Goal: Transaction & Acquisition: Subscribe to service/newsletter

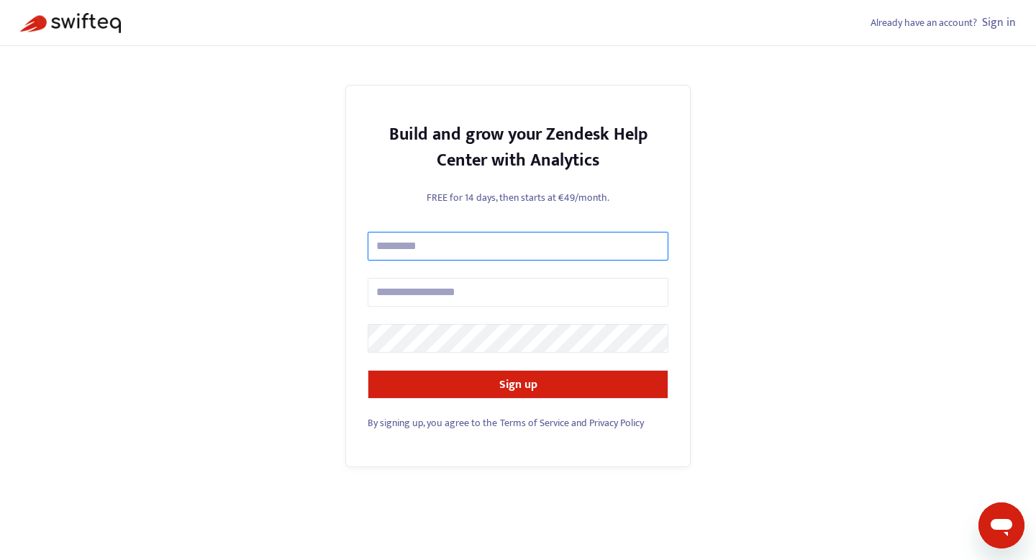
click at [465, 240] on input "text" at bounding box center [518, 246] width 301 height 29
type input "**********"
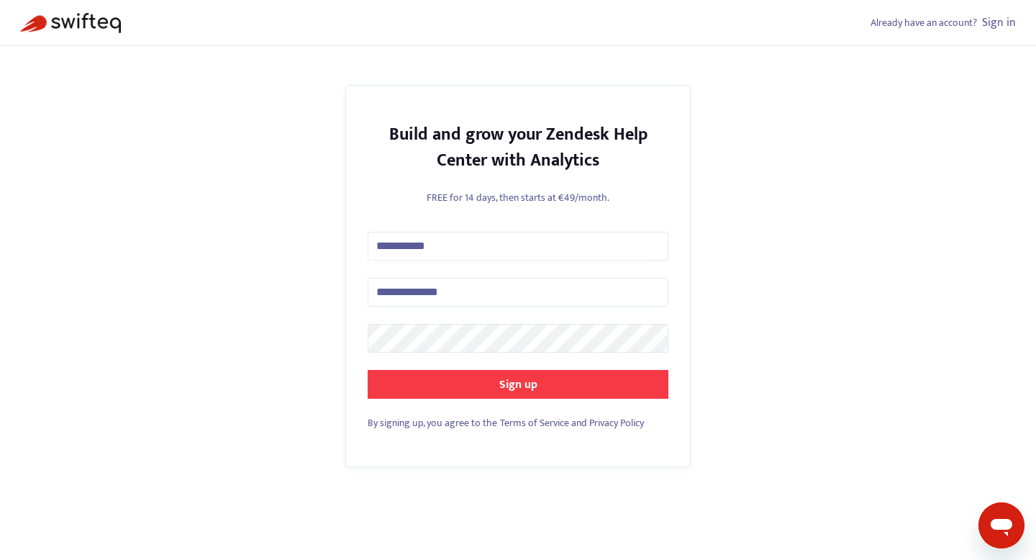
click at [471, 389] on button "Sign up" at bounding box center [518, 384] width 301 height 29
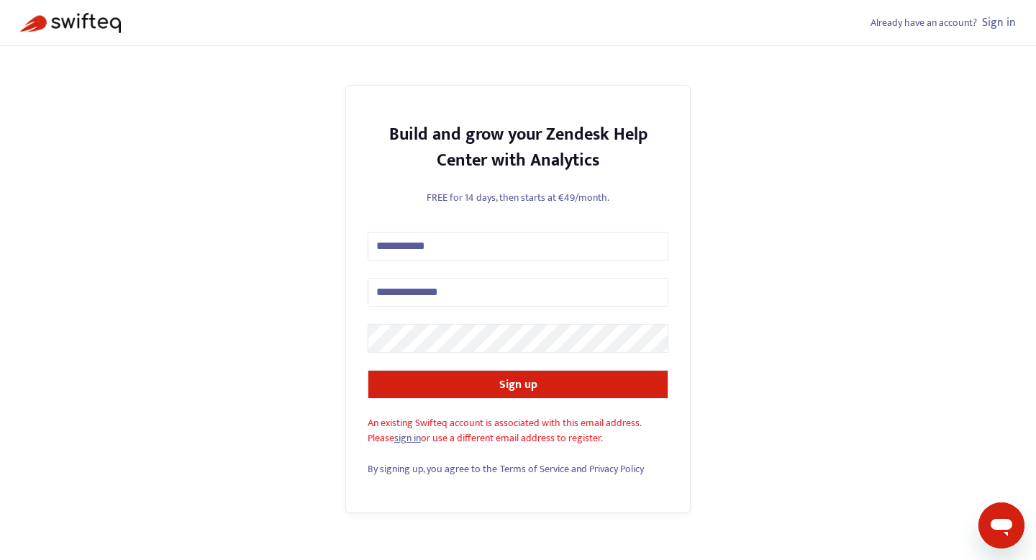
click at [412, 440] on link "sign in" at bounding box center [407, 438] width 27 height 17
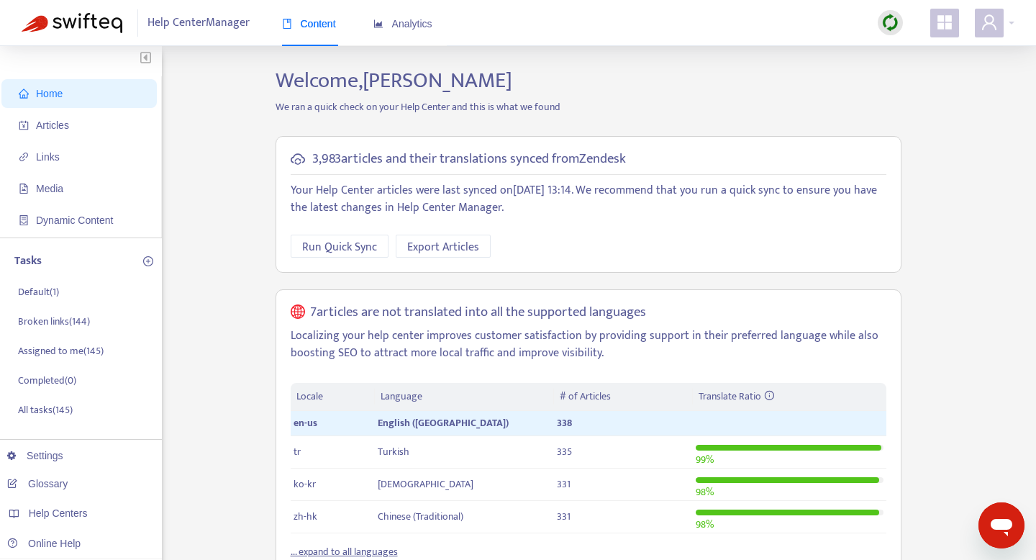
click at [945, 20] on icon "appstore" at bounding box center [944, 22] width 14 height 14
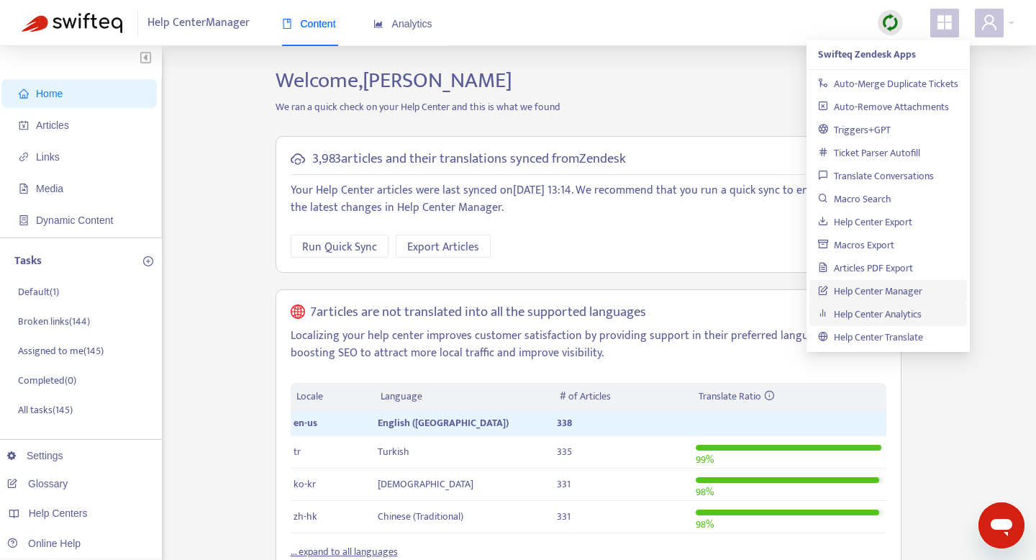
click at [858, 310] on link "Help Center Analytics" at bounding box center [870, 314] width 104 height 17
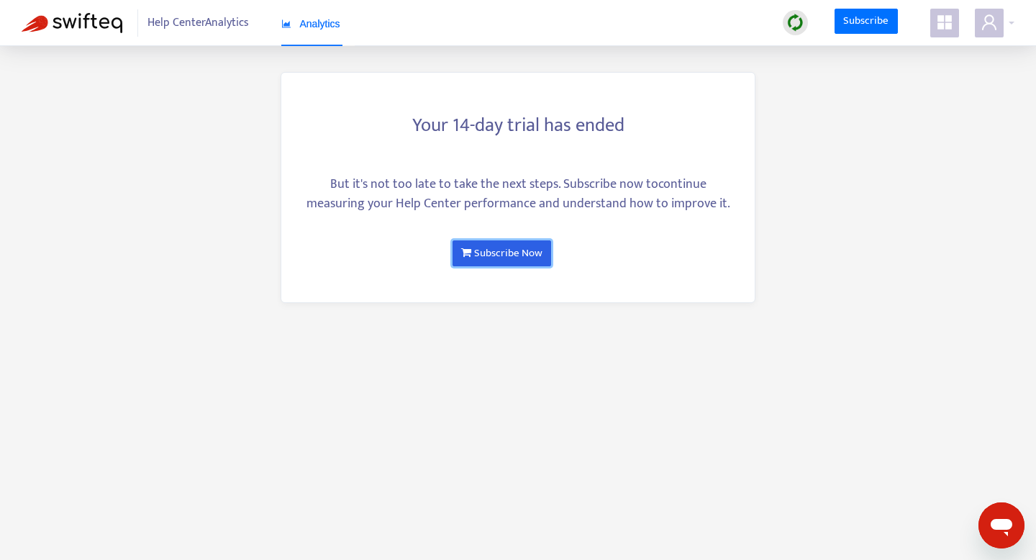
click at [517, 250] on link "Subscribe Now" at bounding box center [502, 253] width 99 height 26
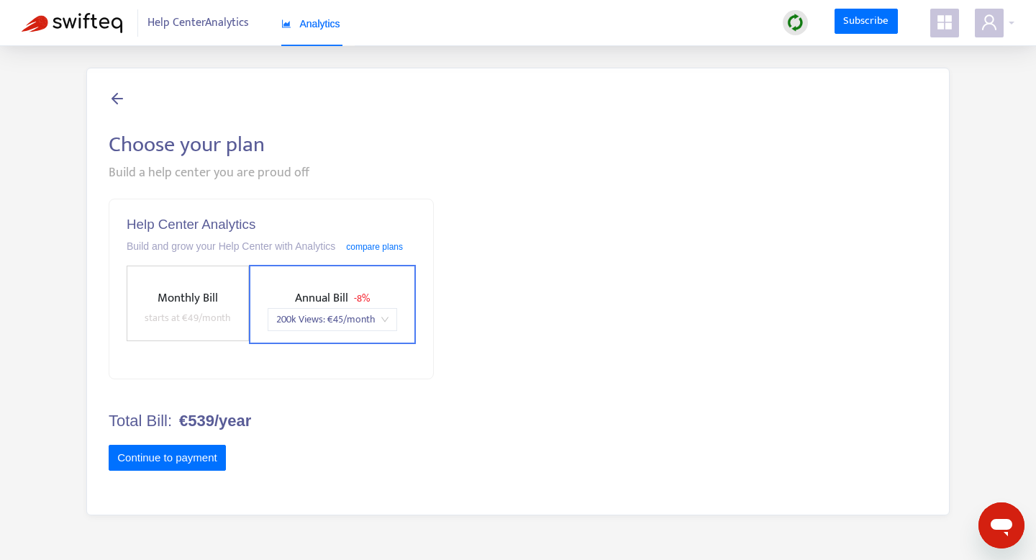
click at [164, 304] on span "Monthly Bill" at bounding box center [188, 298] width 60 height 20
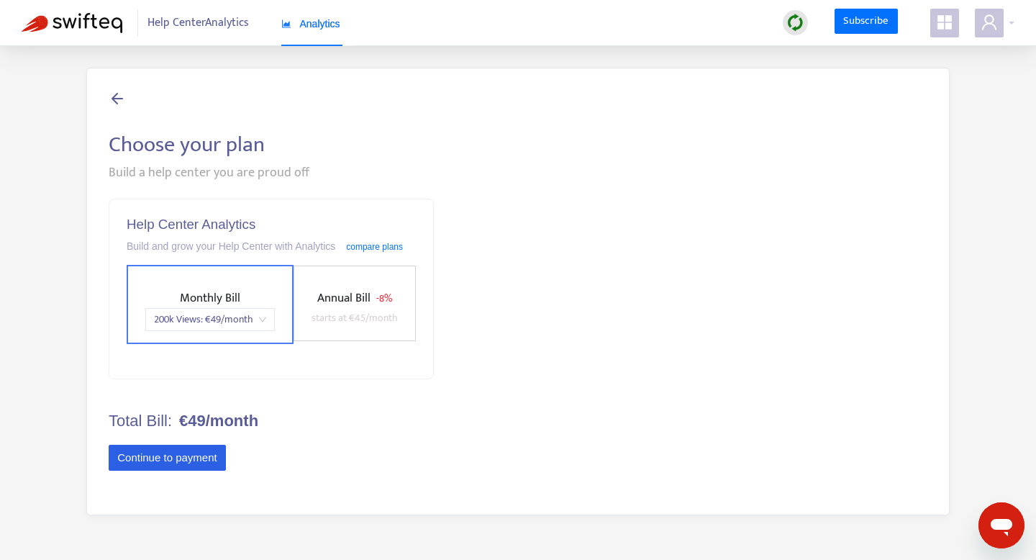
click at [170, 459] on button "Continue to payment" at bounding box center [167, 458] width 117 height 26
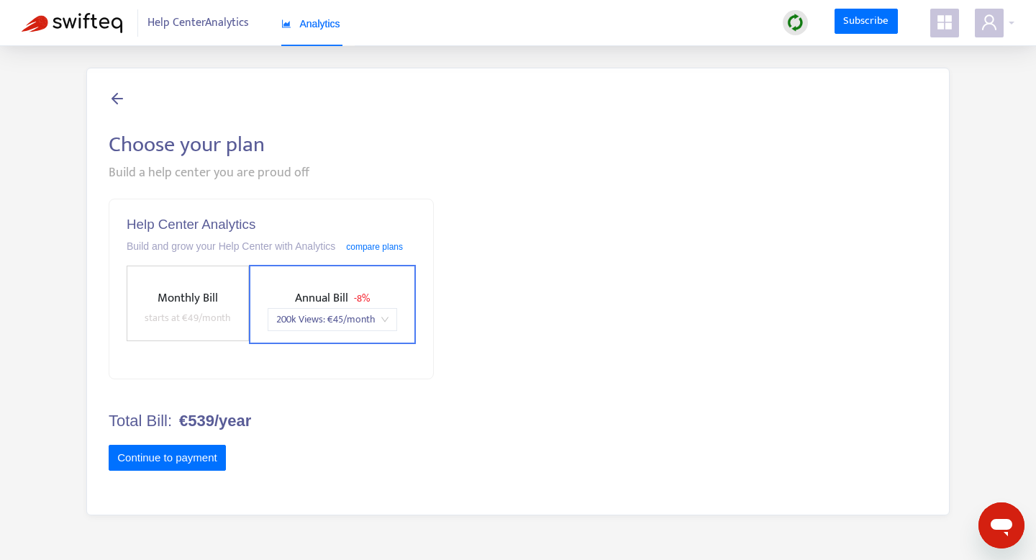
click at [201, 27] on span "Help Center Analytics" at bounding box center [197, 22] width 101 height 27
click at [858, 36] on div "Subscribe" at bounding box center [893, 23] width 243 height 29
click at [201, 20] on span "Help Center Analytics" at bounding box center [197, 22] width 101 height 27
click at [111, 97] on icon at bounding box center [117, 98] width 17 height 18
